Goal: Task Accomplishment & Management: Manage account settings

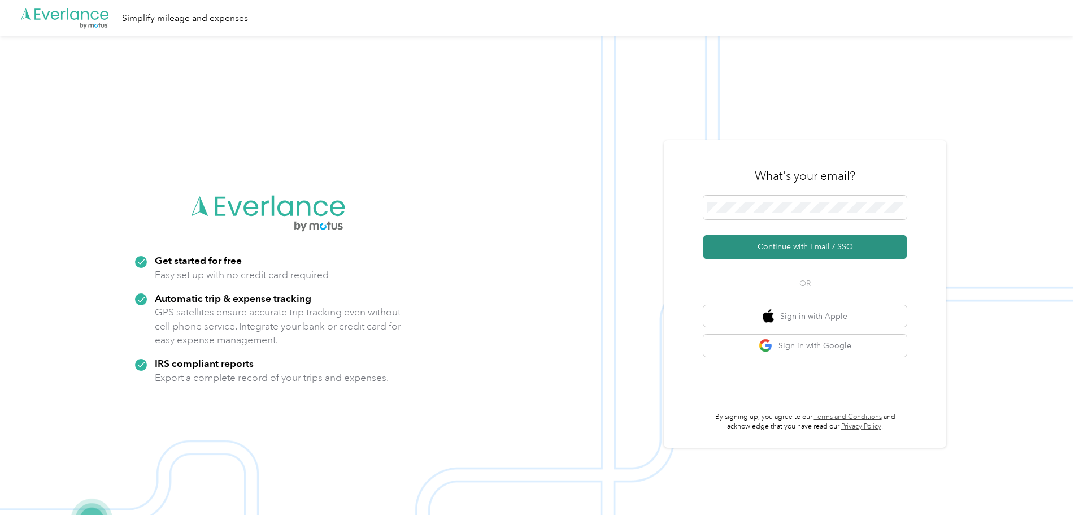
click at [783, 248] on button "Continue with Email / SSO" at bounding box center [805, 247] width 203 height 24
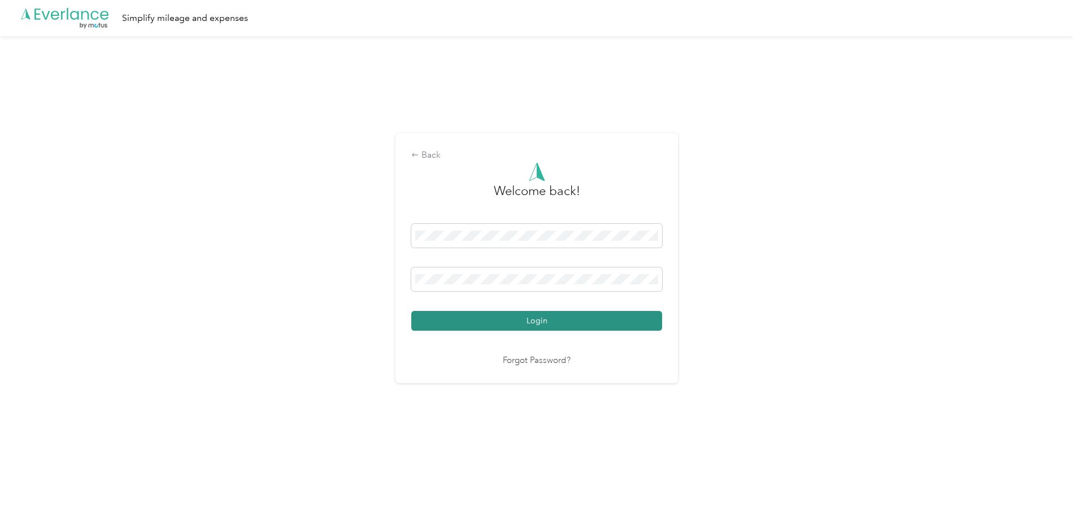
click at [552, 326] on button "Login" at bounding box center [536, 321] width 251 height 20
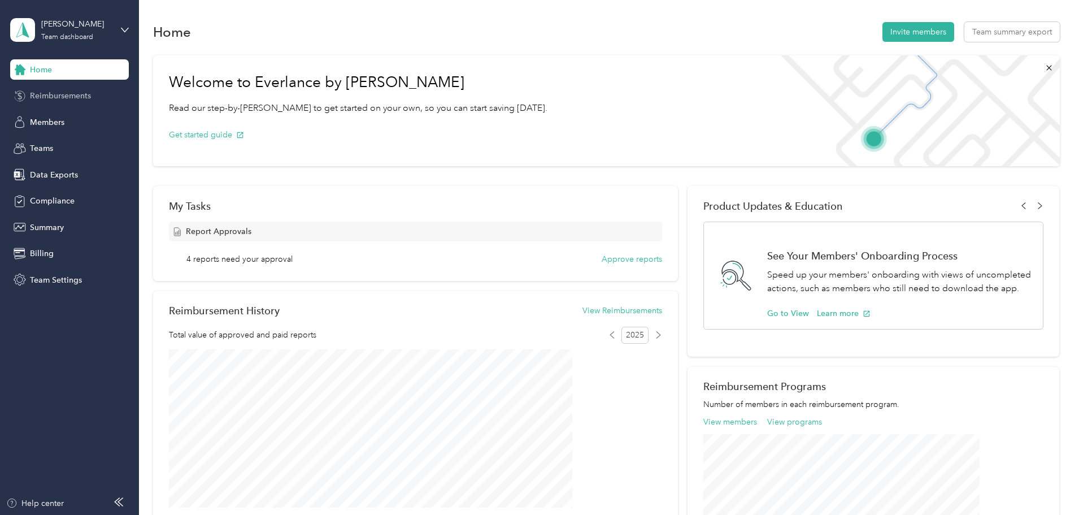
click at [66, 90] on span "Reimbursements" at bounding box center [60, 96] width 61 height 12
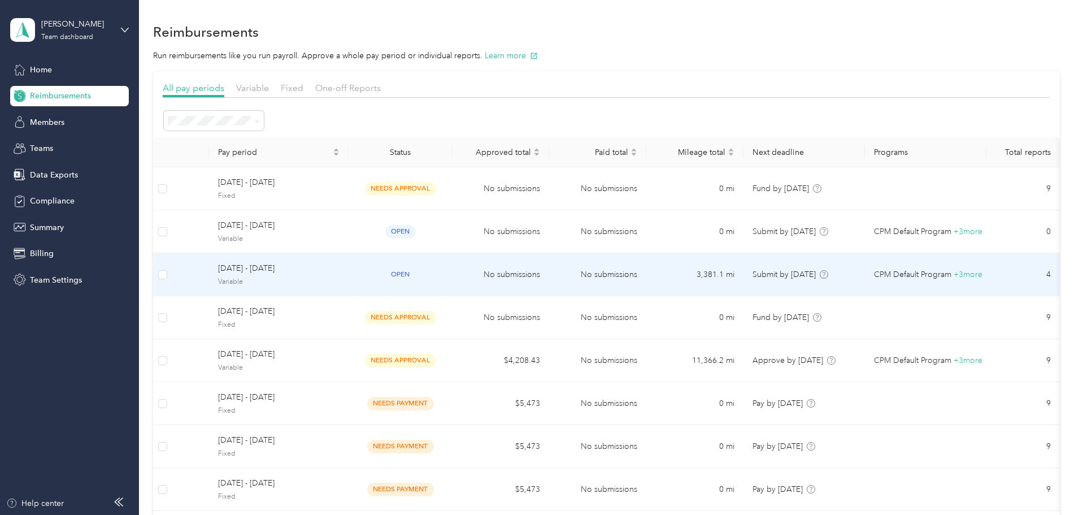
click at [416, 276] on span "open" at bounding box center [400, 274] width 31 height 13
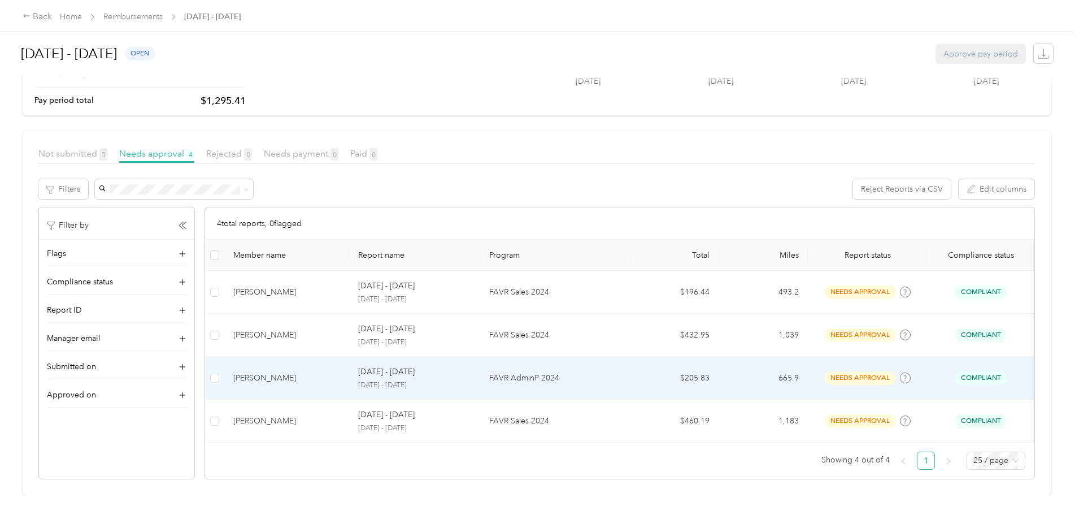
scroll to position [151, 0]
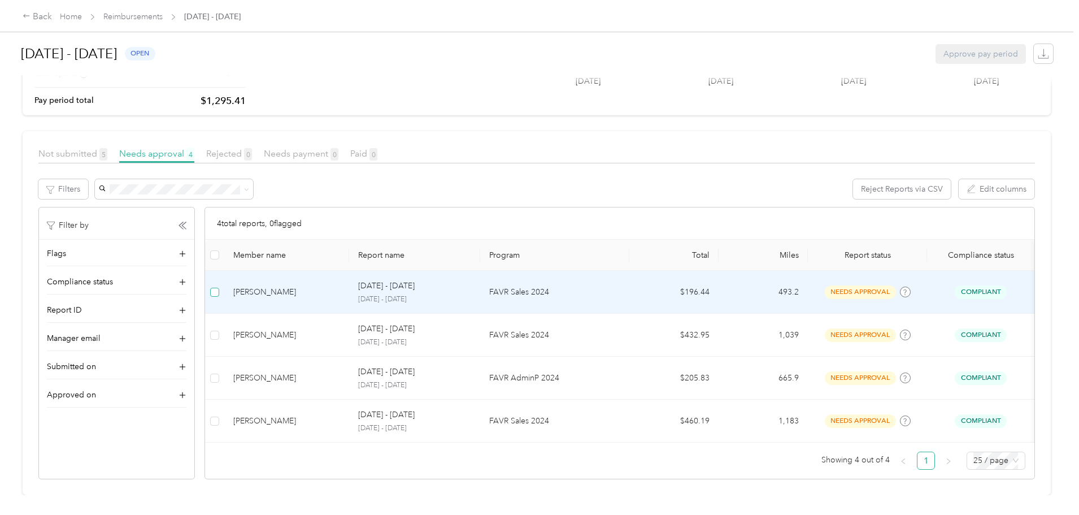
click at [219, 286] on label at bounding box center [214, 292] width 9 height 12
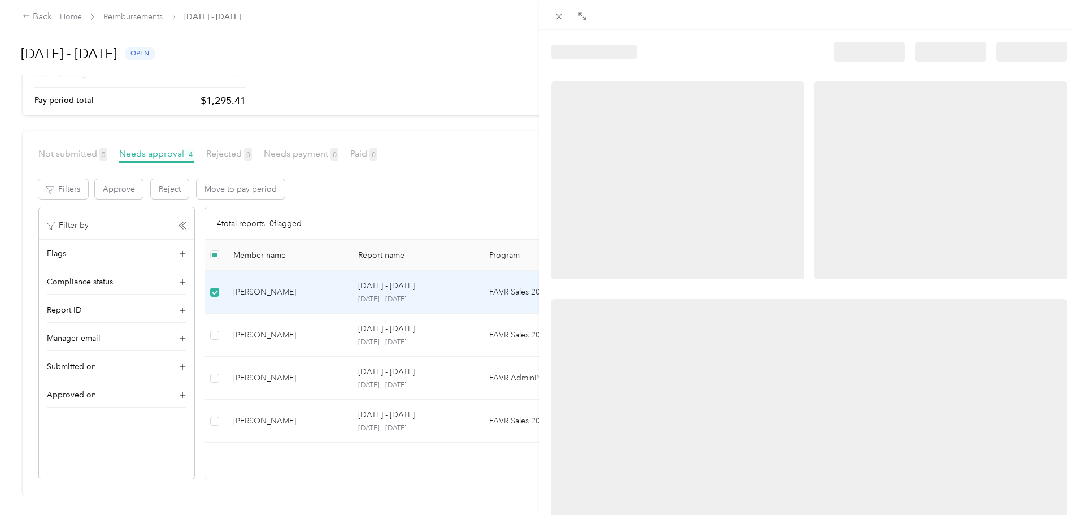
click at [276, 319] on div at bounding box center [539, 257] width 1079 height 515
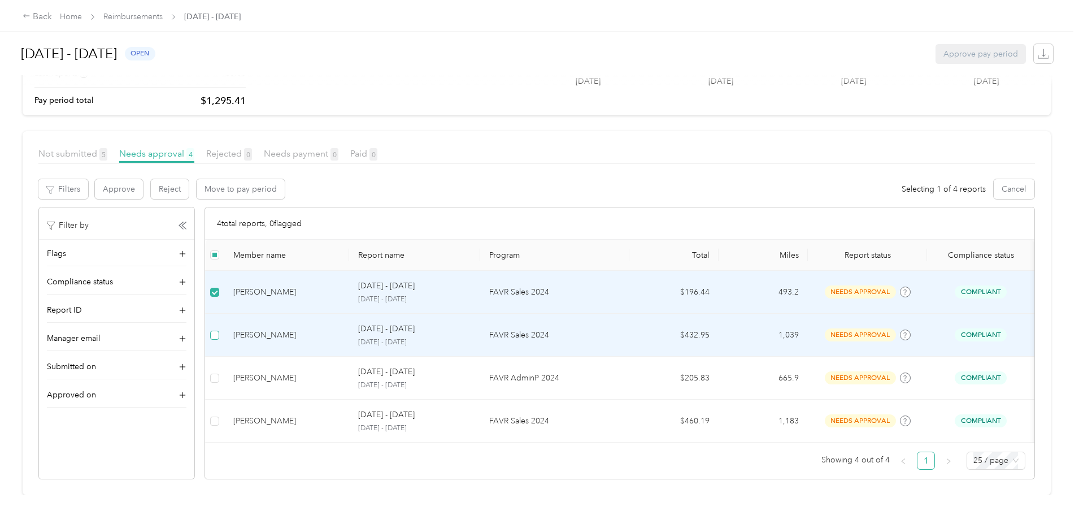
click at [219, 329] on label at bounding box center [214, 335] width 9 height 12
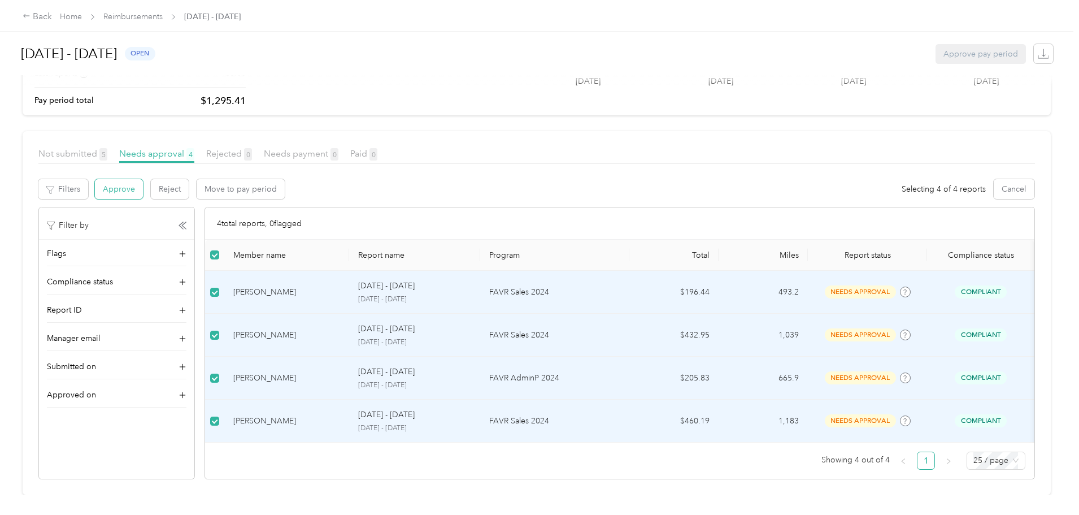
click at [143, 179] on button "Approve" at bounding box center [119, 189] width 48 height 20
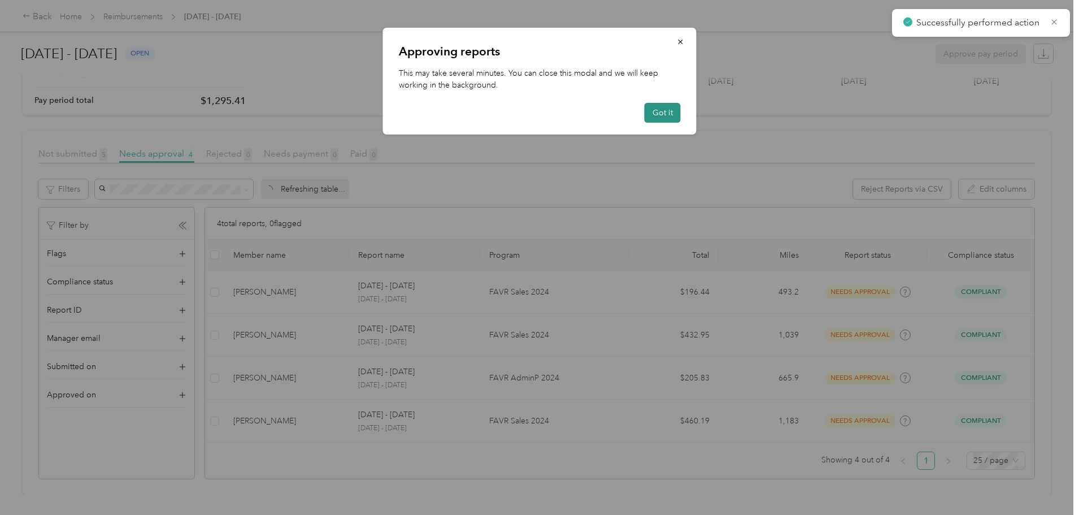
click at [663, 111] on button "Got it" at bounding box center [663, 113] width 36 height 20
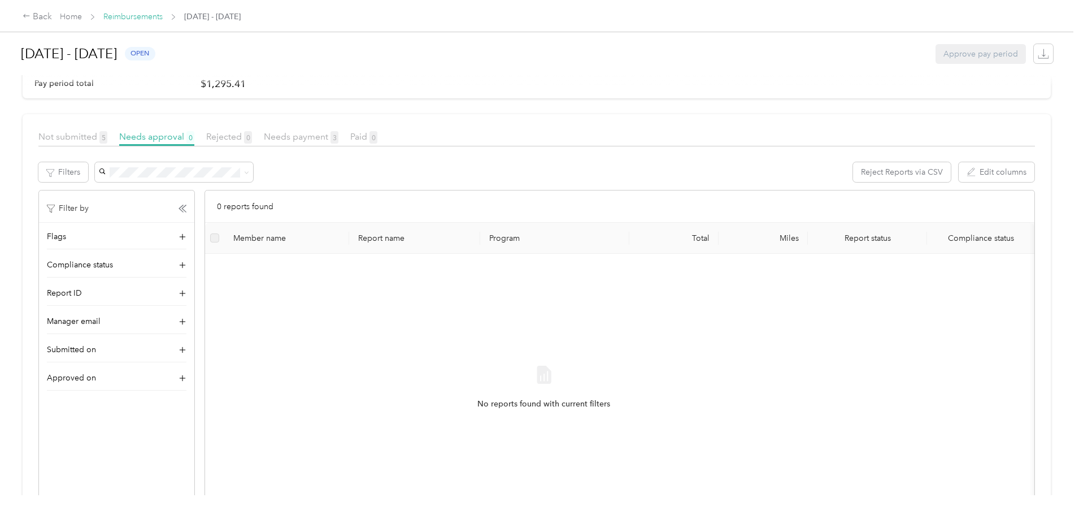
click at [163, 18] on link "Reimbursements" at bounding box center [132, 17] width 59 height 10
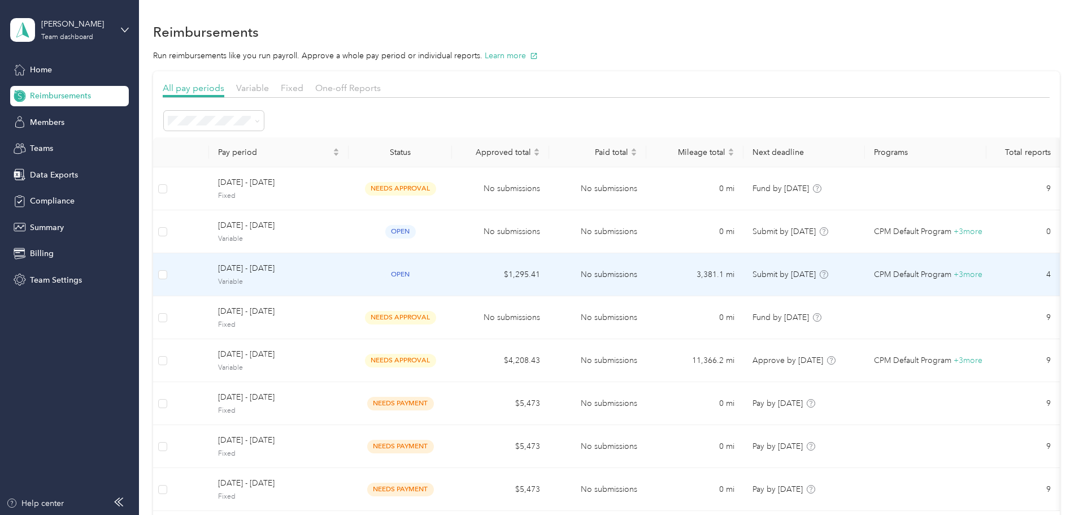
click at [324, 268] on span "[DATE] - [DATE]" at bounding box center [279, 268] width 122 height 12
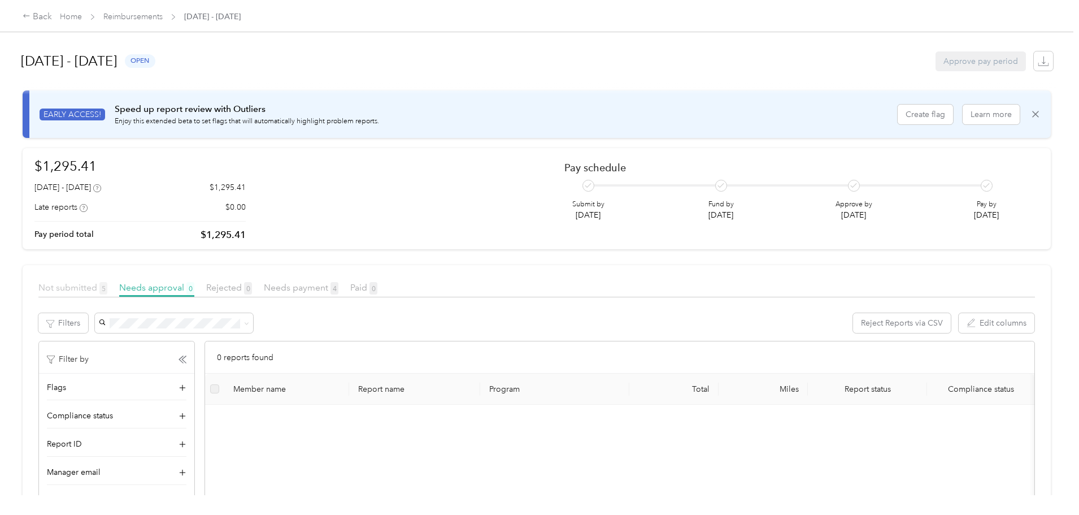
click at [107, 289] on span "Not submitted 5" at bounding box center [72, 287] width 69 height 11
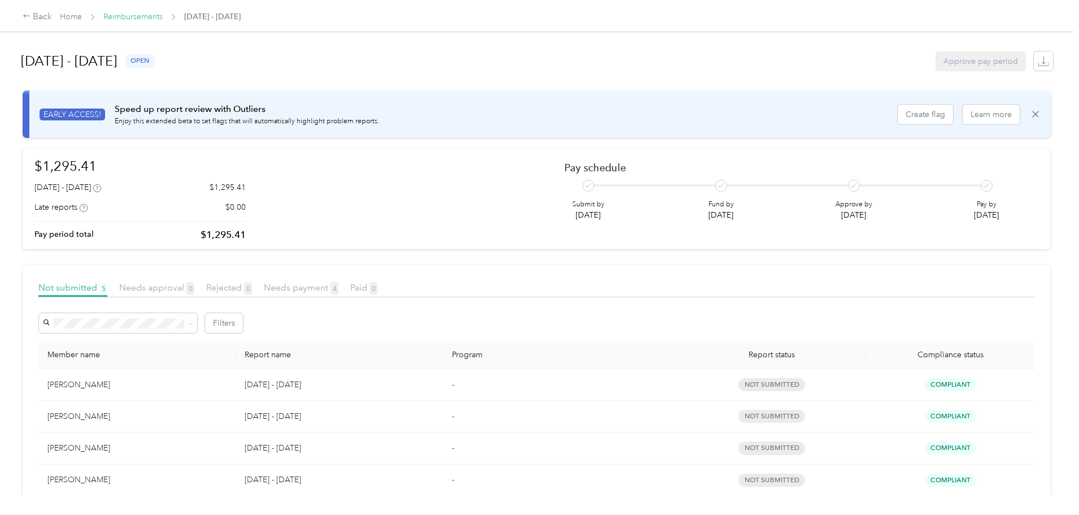
click at [163, 19] on link "Reimbursements" at bounding box center [132, 17] width 59 height 10
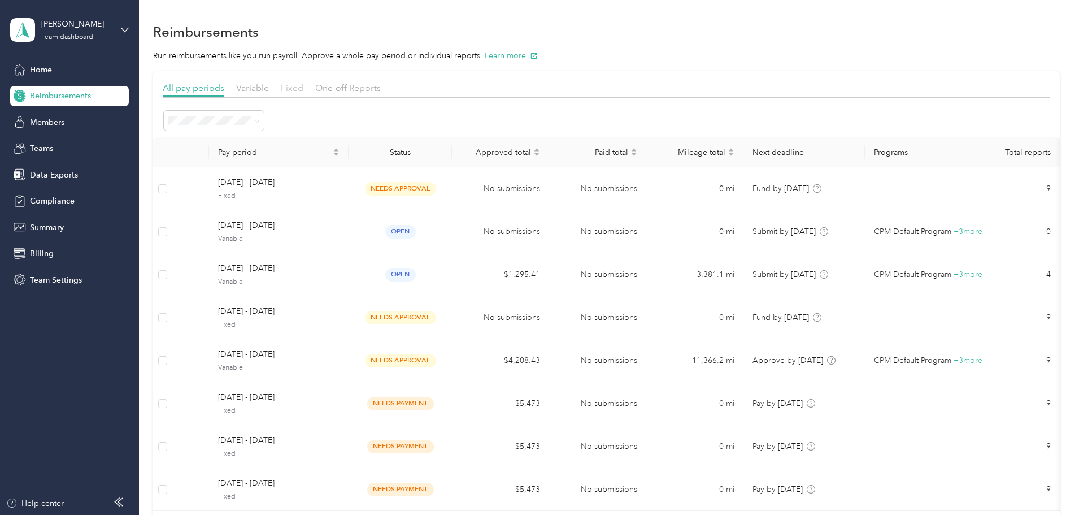
click at [303, 86] on span "Fixed" at bounding box center [292, 88] width 23 height 11
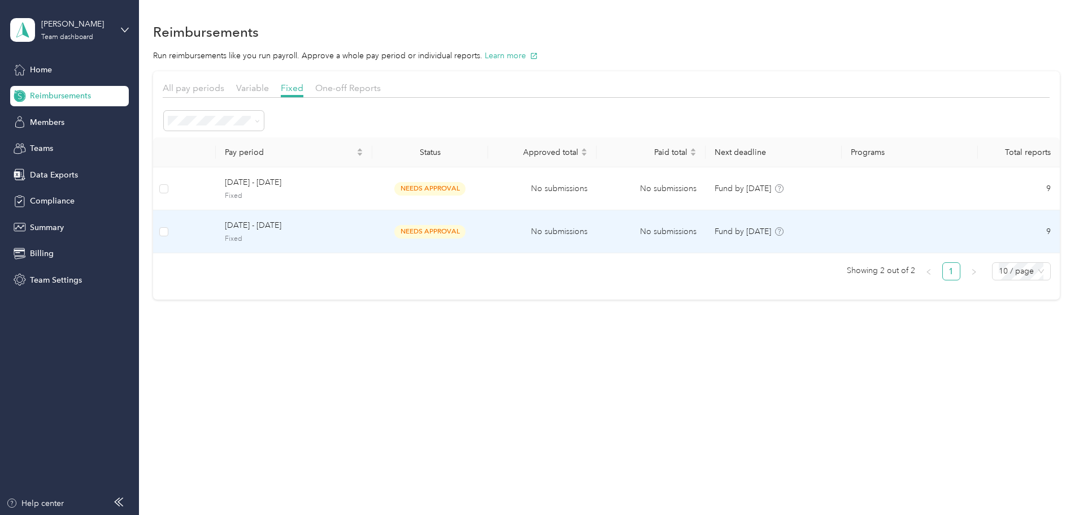
click at [311, 229] on span "[DATE] - [DATE]" at bounding box center [294, 225] width 138 height 12
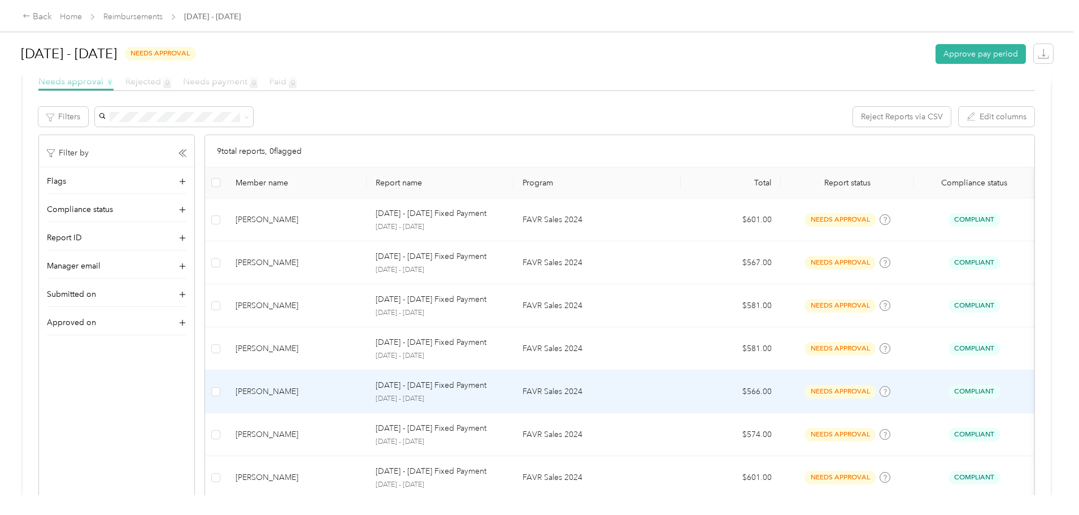
scroll to position [339, 0]
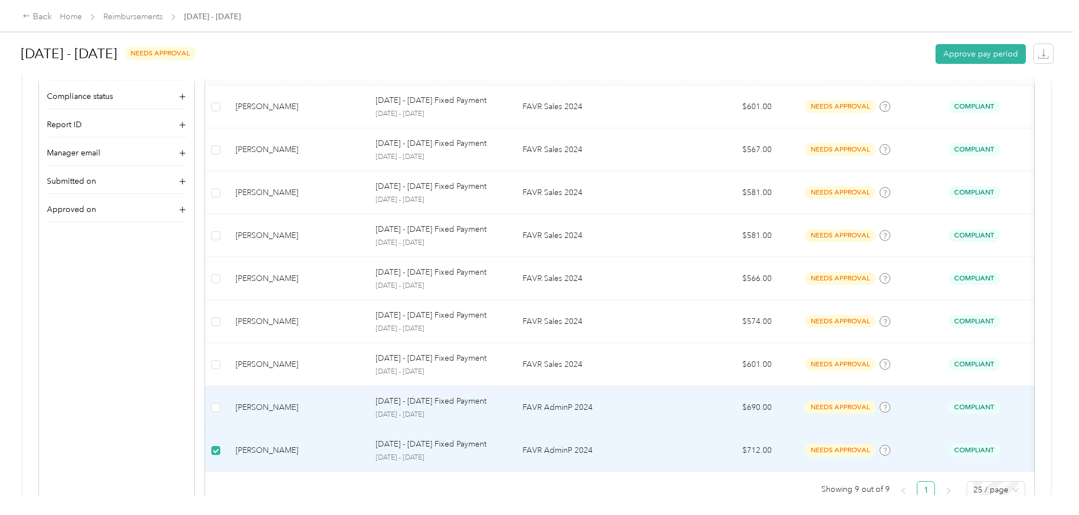
click at [227, 419] on td at bounding box center [215, 407] width 21 height 43
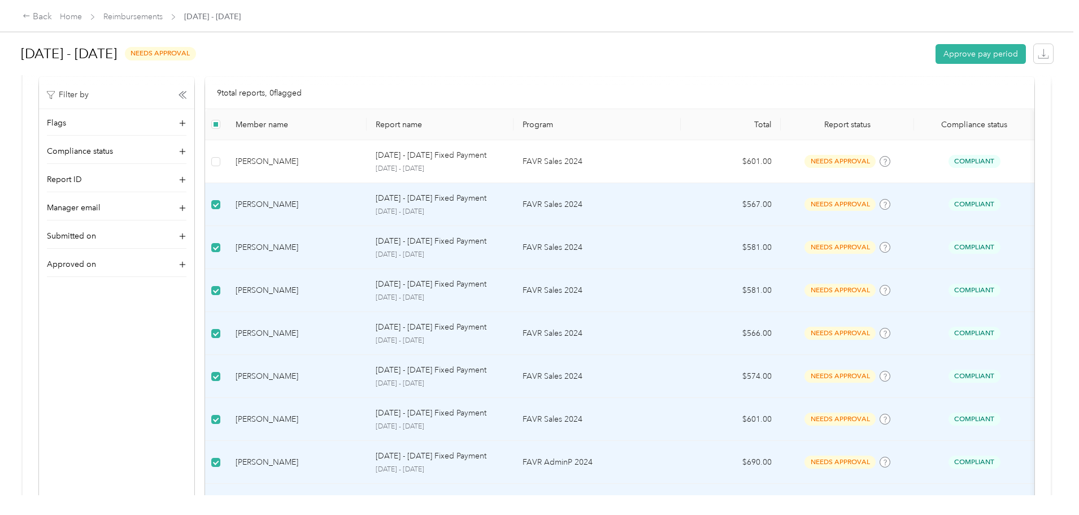
scroll to position [280, 0]
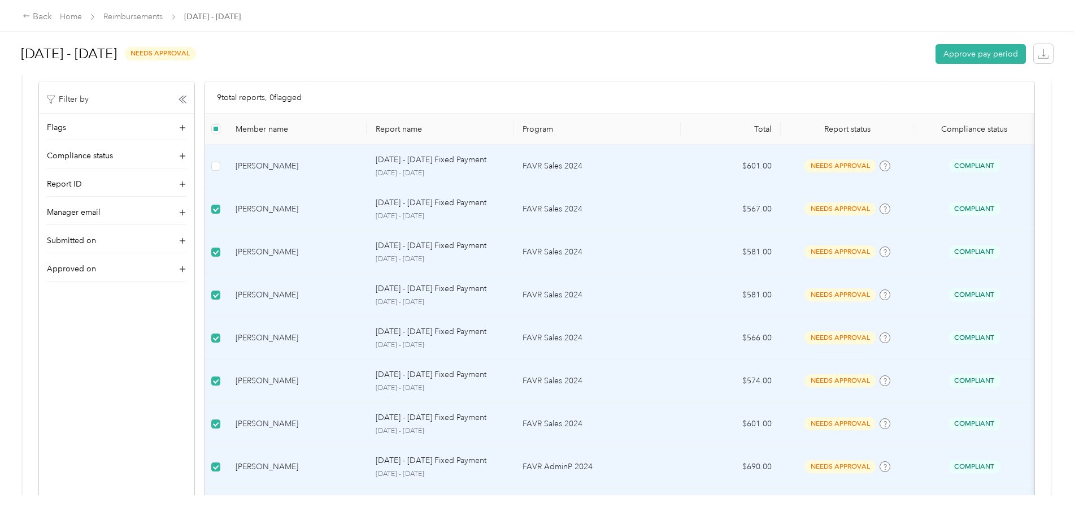
click at [227, 171] on td at bounding box center [215, 166] width 21 height 43
click at [936, 50] on button "Approve pay period" at bounding box center [981, 54] width 90 height 20
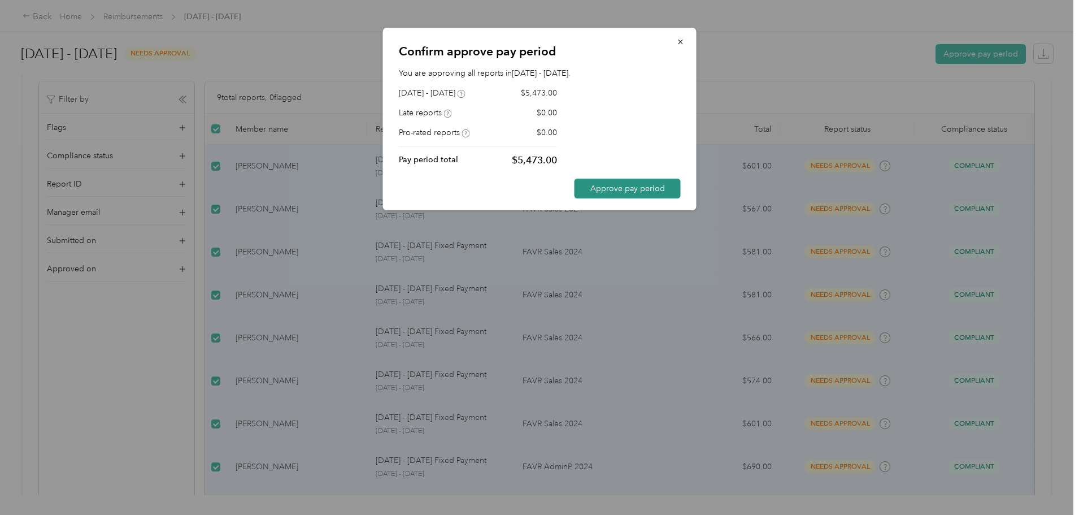
click at [631, 192] on button "Approve pay period" at bounding box center [628, 189] width 106 height 20
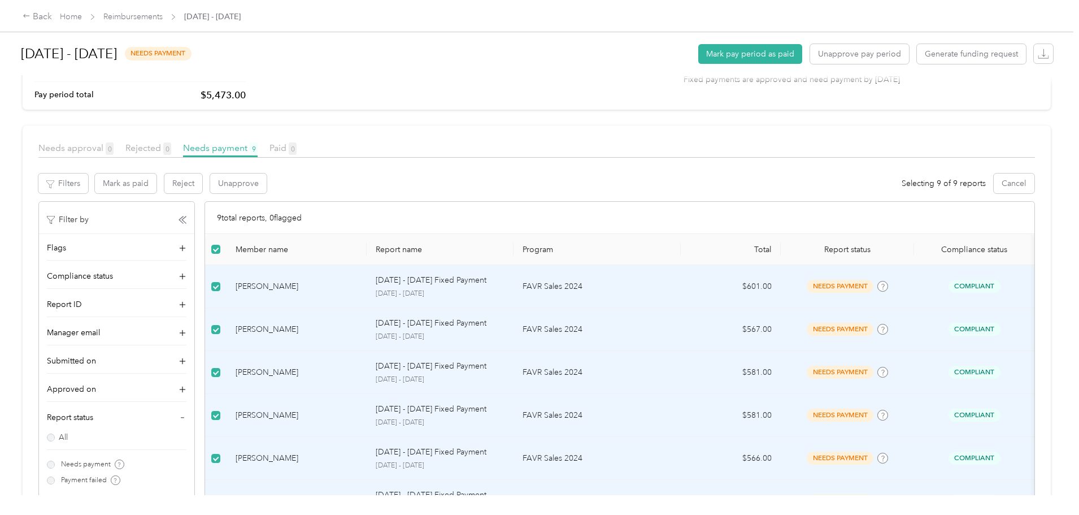
scroll to position [103, 0]
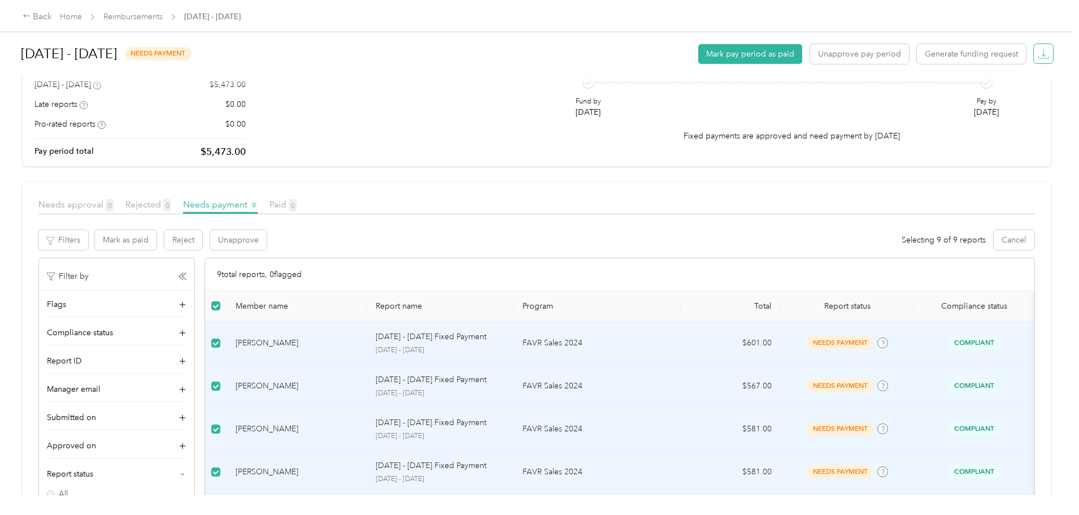
click at [1038, 57] on icon "button" at bounding box center [1043, 53] width 11 height 11
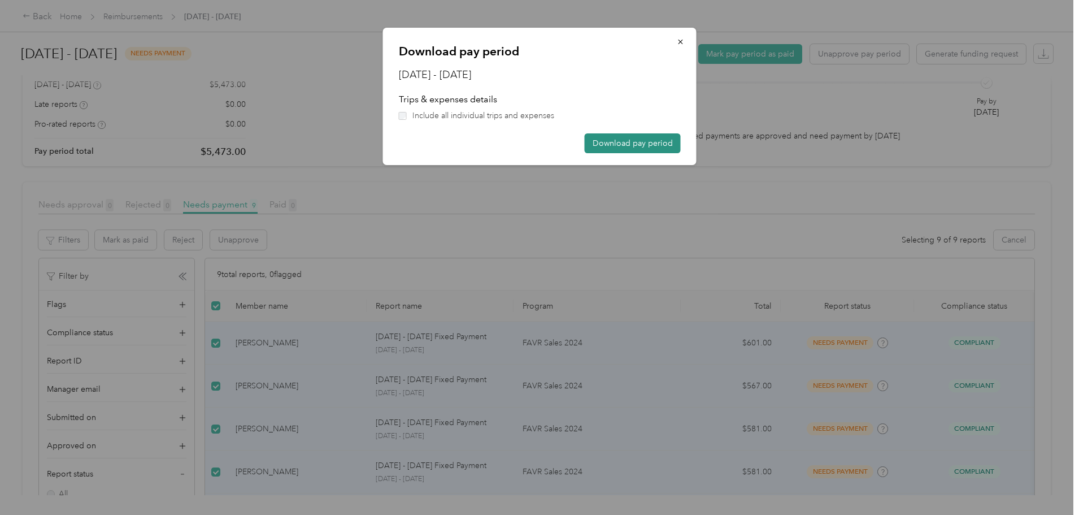
click at [621, 144] on button "Download pay period" at bounding box center [633, 143] width 96 height 20
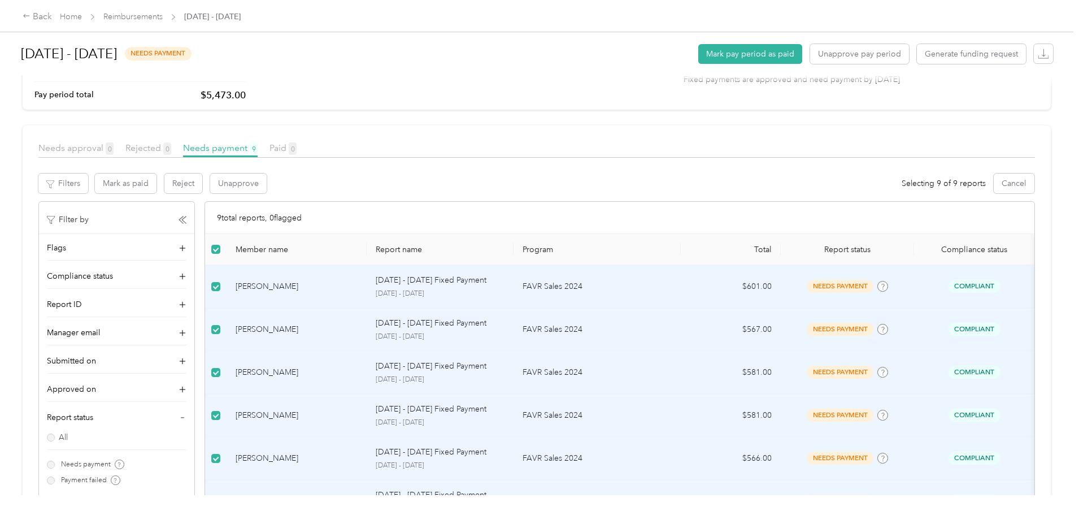
scroll to position [170, 0]
